Goal: Find specific page/section: Find specific page/section

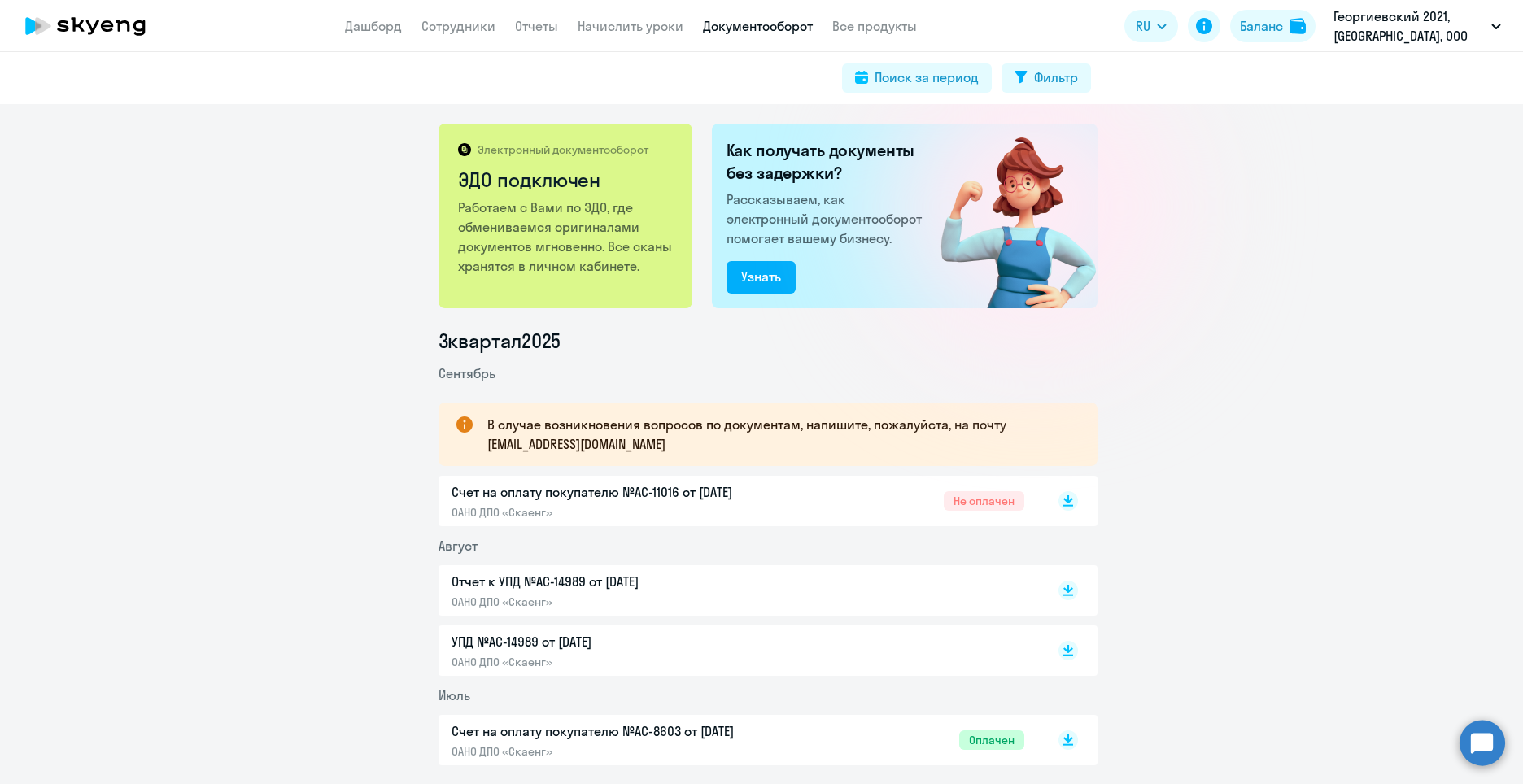
click at [712, 497] on p "Счет на оплату покупателю №AC-11016 от [DATE]" at bounding box center [623, 492] width 342 height 20
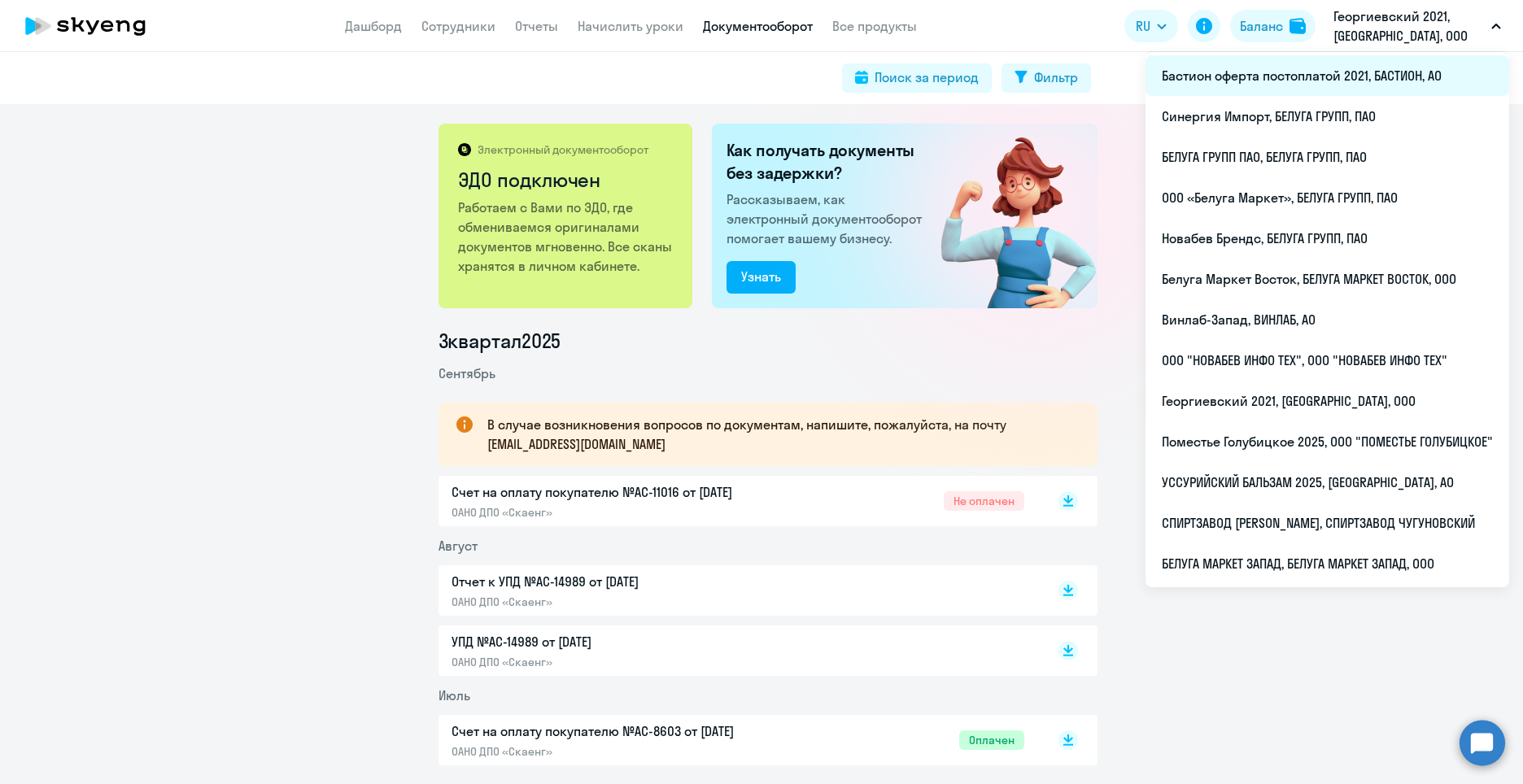
click at [1364, 88] on li "Бастион оферта постоплатой 2021, БАСТИОН, АО" at bounding box center [1327, 76] width 364 height 41
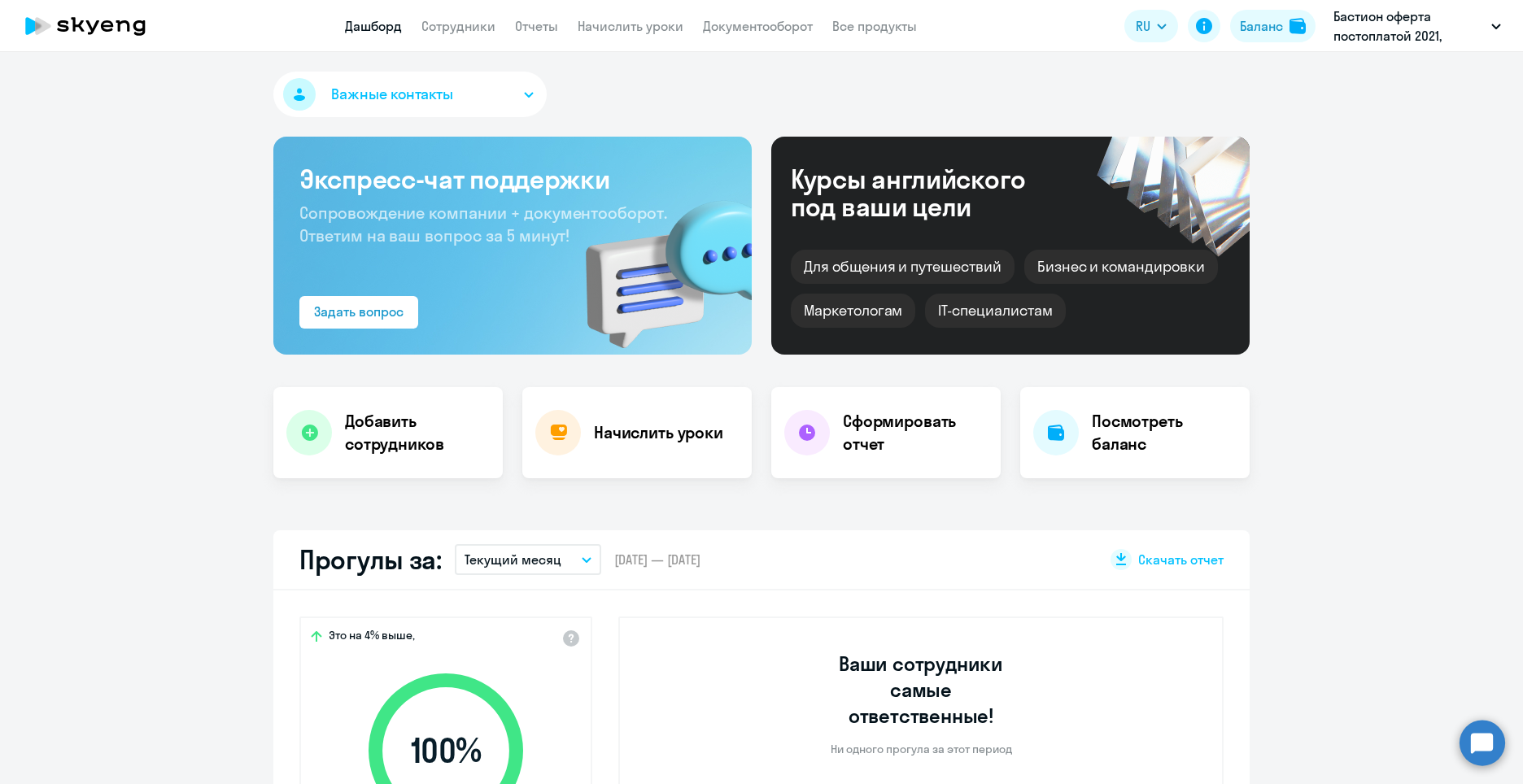
select select "30"
click at [735, 28] on link "Документооборот" at bounding box center [757, 26] width 109 height 16
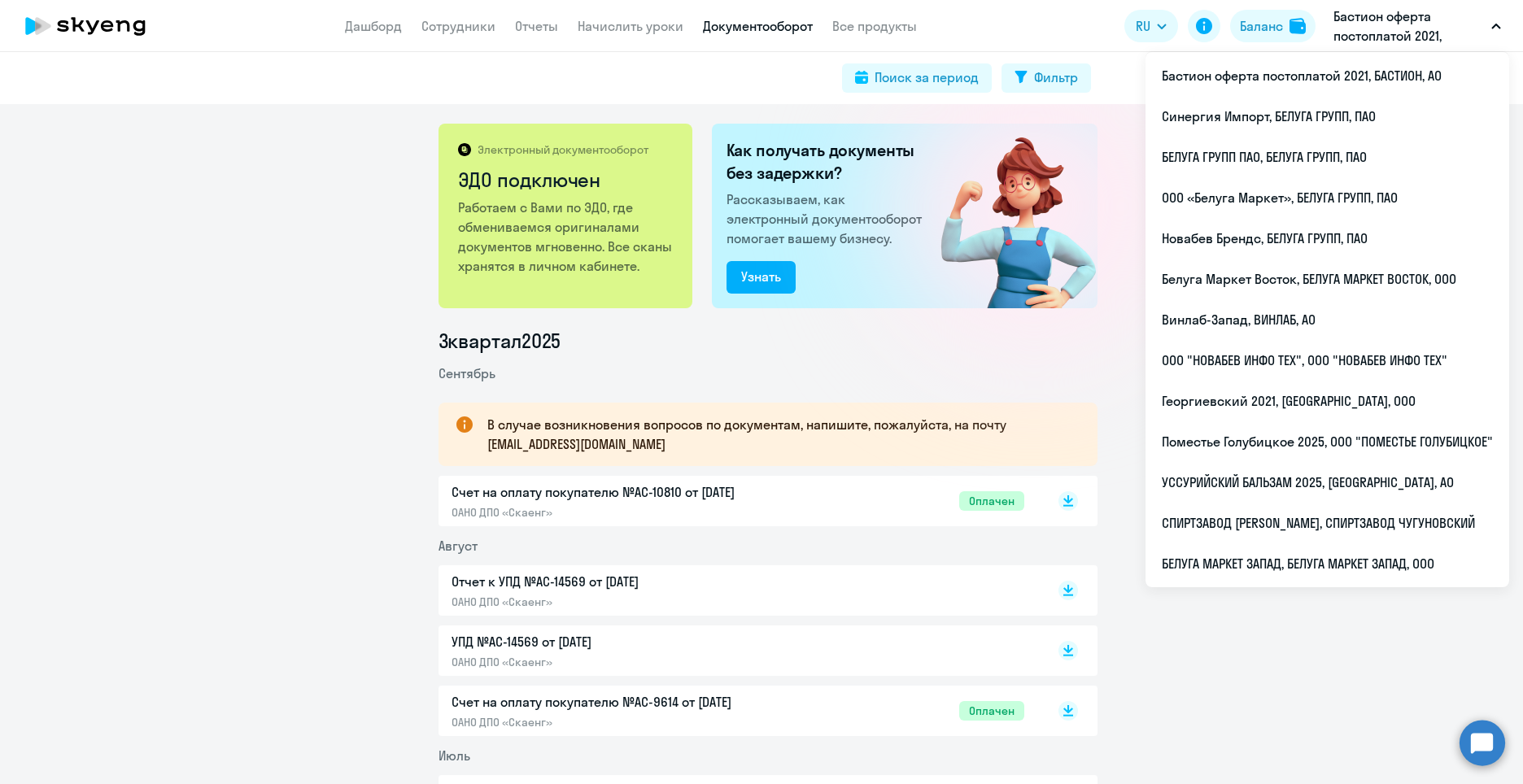
click at [1435, 11] on p "Бастион оферта постоплатой 2021, БАСТИОН, АО" at bounding box center [1409, 26] width 151 height 39
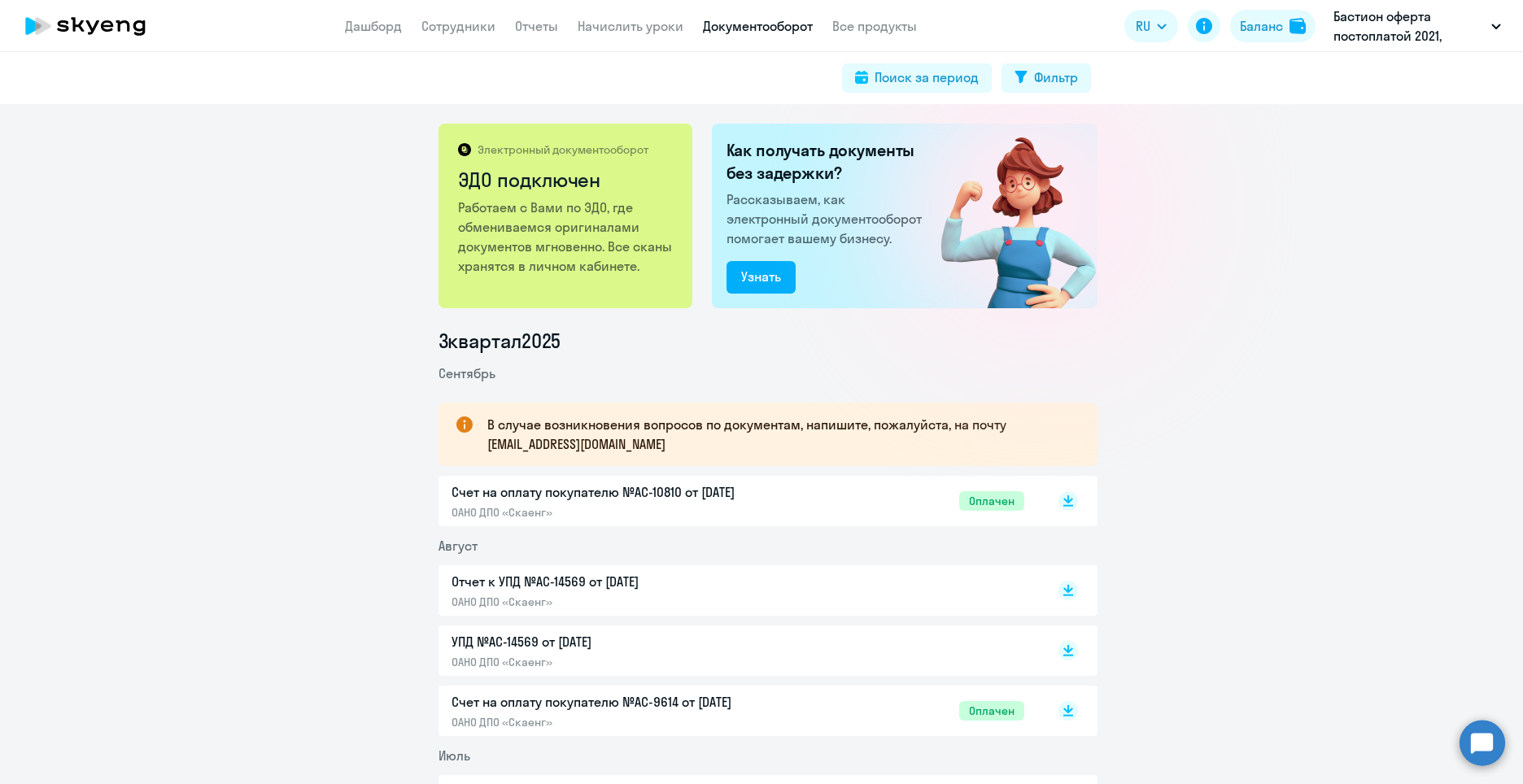
click at [1435, 11] on p "Бастион оферта постоплатой 2021, БАСТИОН, АО" at bounding box center [1409, 26] width 151 height 39
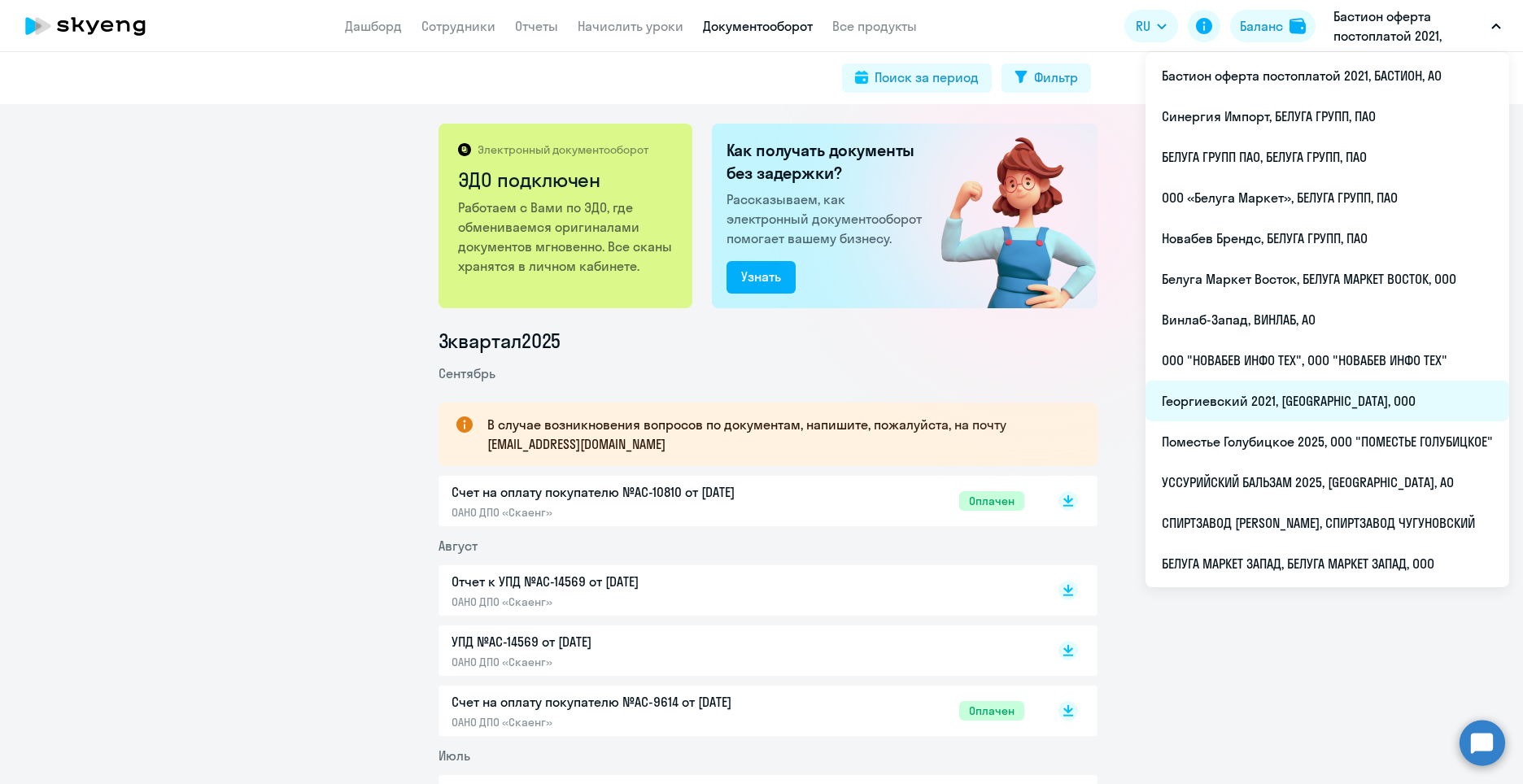
click at [1311, 409] on li "Георгиевский 2021, [GEOGRAPHIC_DATA], ООО" at bounding box center [1327, 401] width 364 height 41
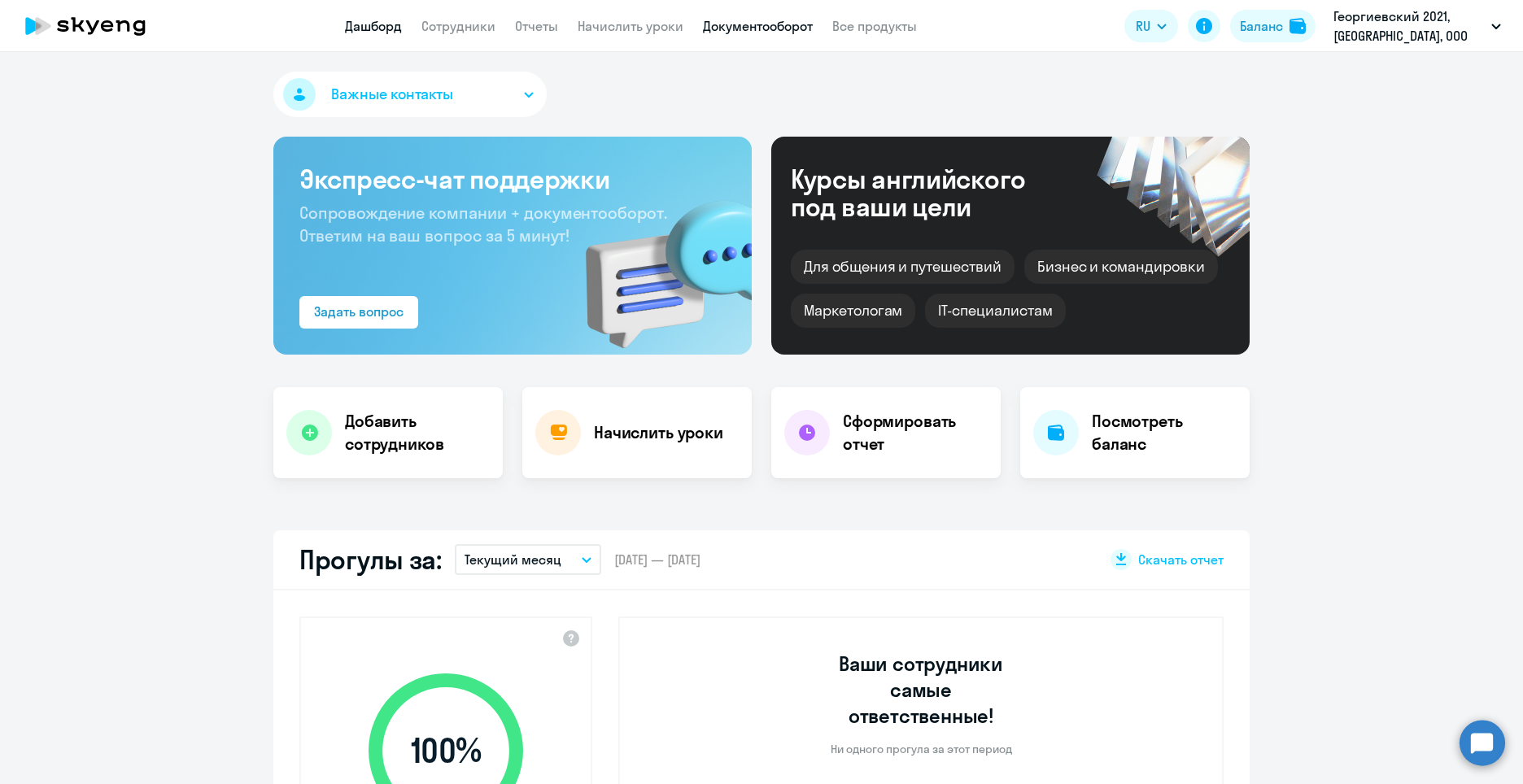
click at [775, 27] on link "Документооборот" at bounding box center [757, 26] width 109 height 16
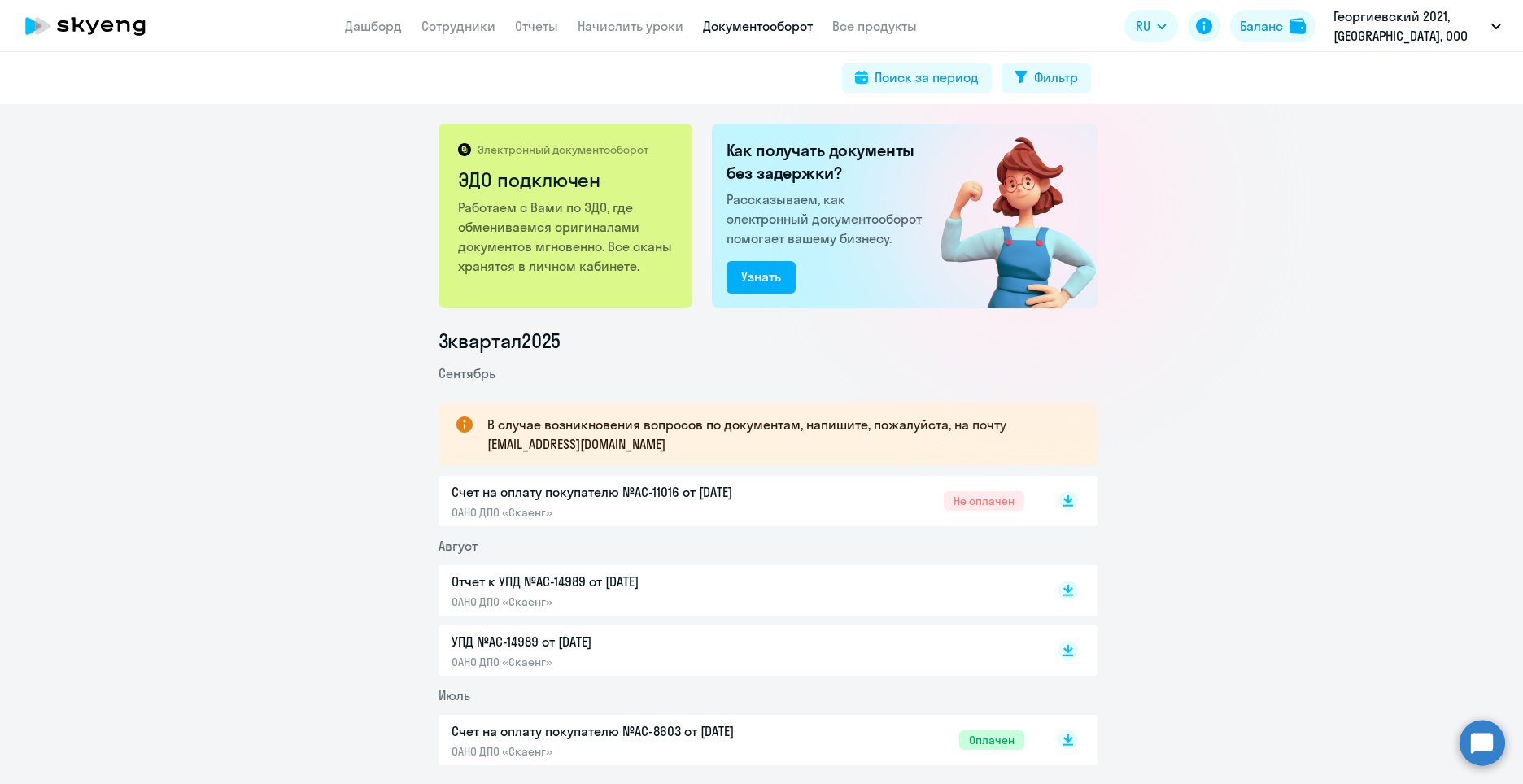
click at [686, 493] on p "Счет на оплату покупателю №AC-11016 от [DATE]" at bounding box center [623, 492] width 342 height 20
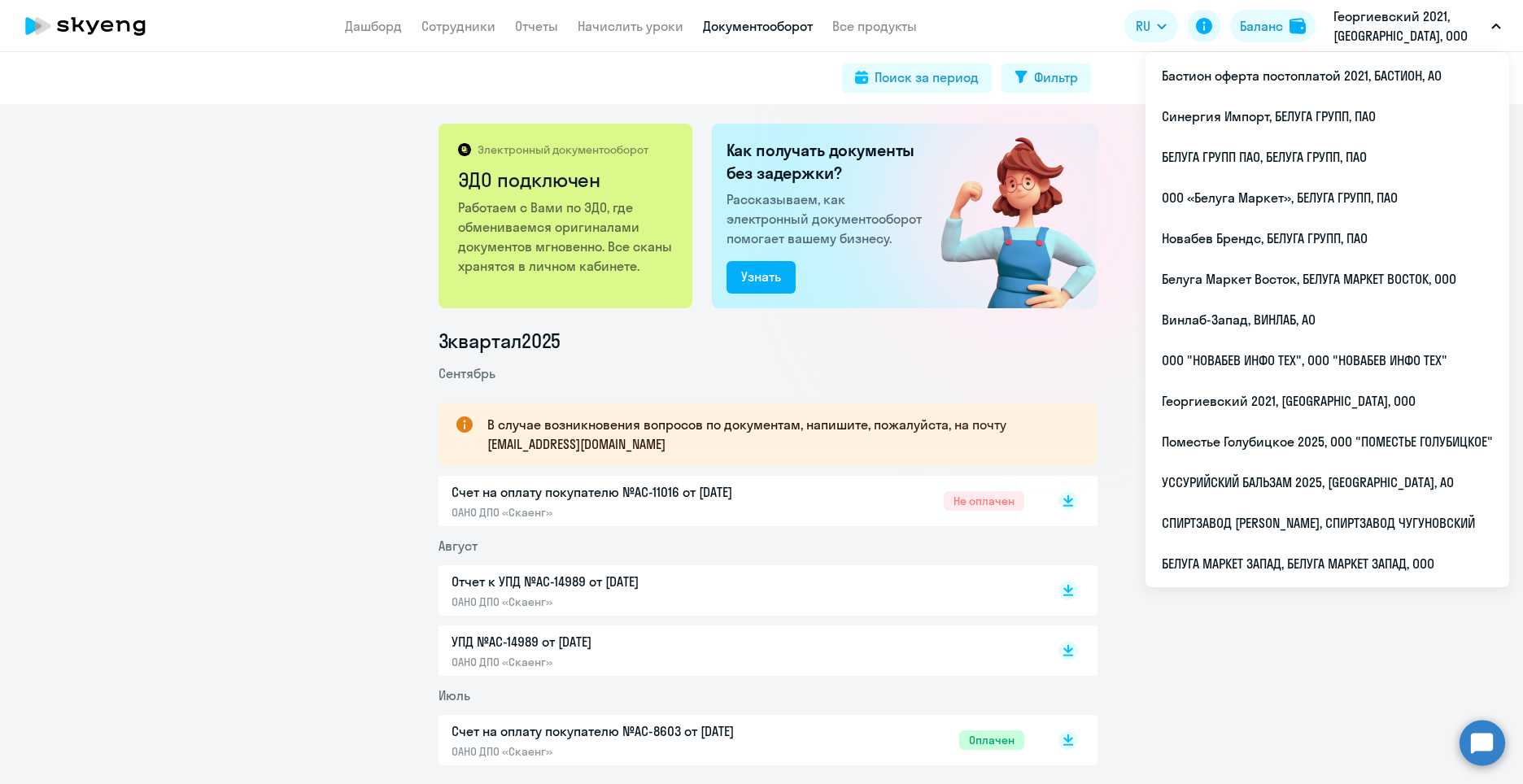
click at [1400, 34] on p "Георгиевский 2021, [GEOGRAPHIC_DATA], ООО" at bounding box center [1409, 26] width 151 height 39
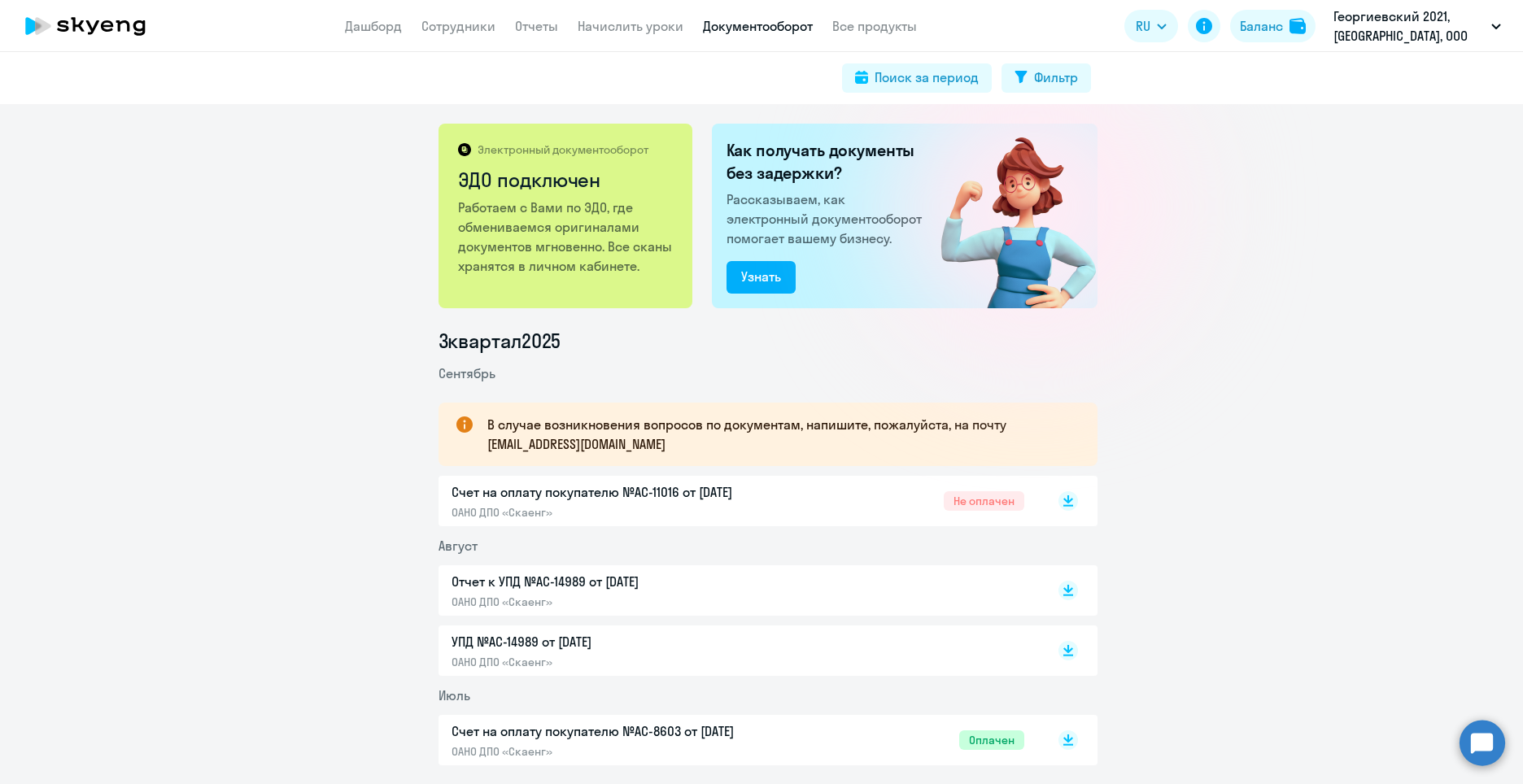
click at [1400, 34] on p "Георгиевский 2021, [GEOGRAPHIC_DATA], ООО" at bounding box center [1409, 26] width 151 height 39
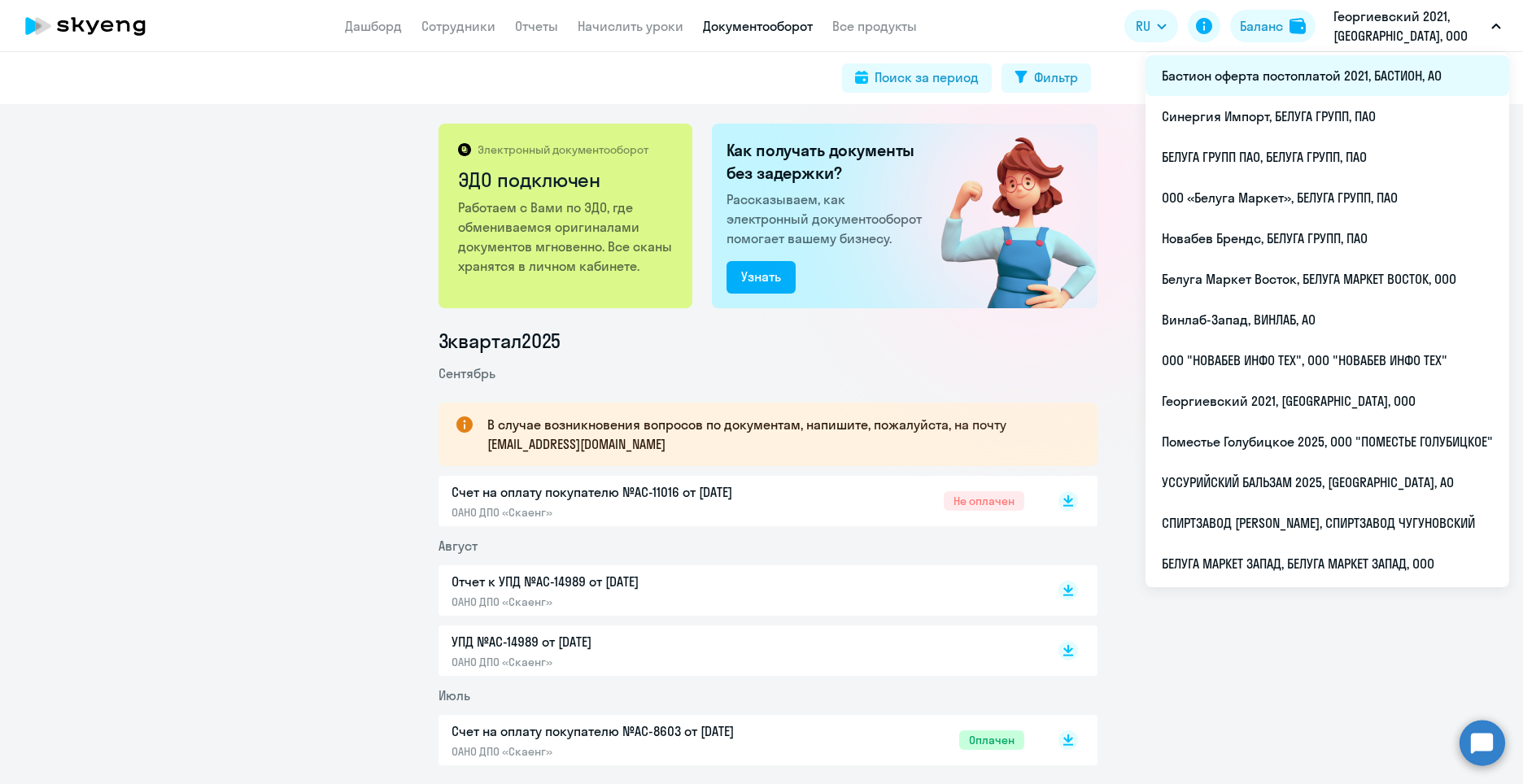
click at [1351, 82] on li "Бастион оферта постоплатой 2021, БАСТИОН, АО" at bounding box center [1327, 76] width 364 height 41
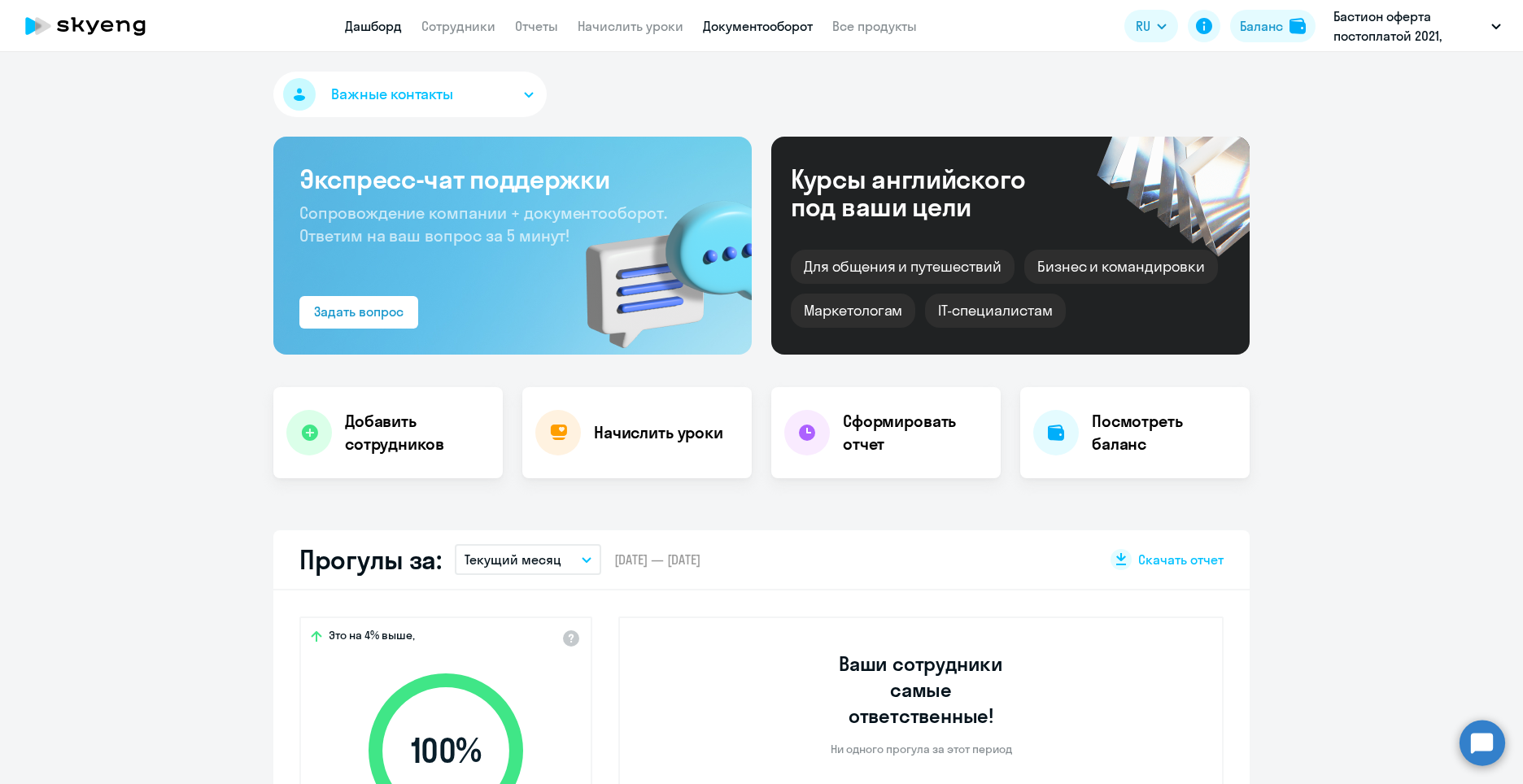
click at [774, 20] on link "Документооборот" at bounding box center [757, 26] width 109 height 16
